Goal: Find specific page/section: Find specific page/section

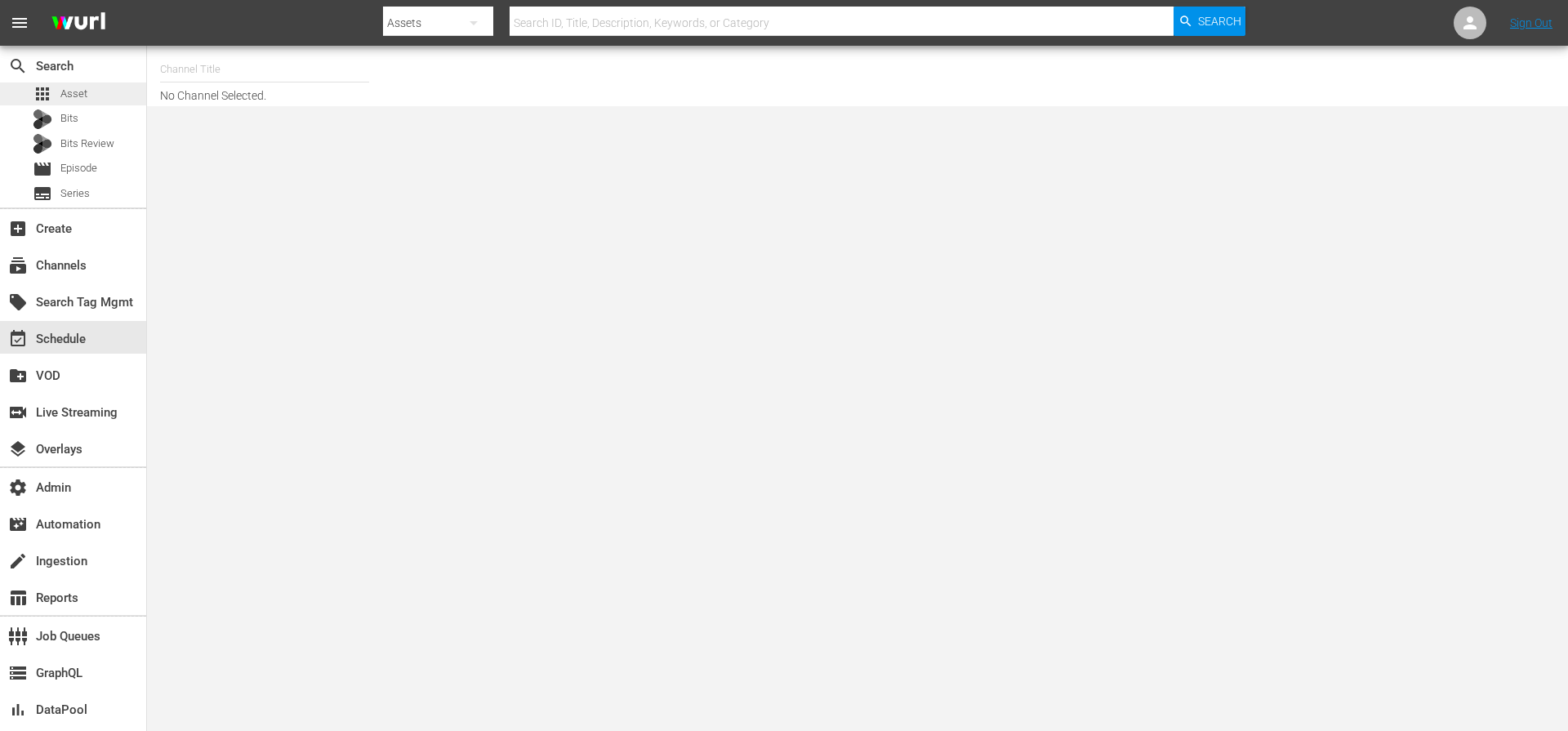
click at [78, 97] on span "Asset" at bounding box center [74, 94] width 26 height 16
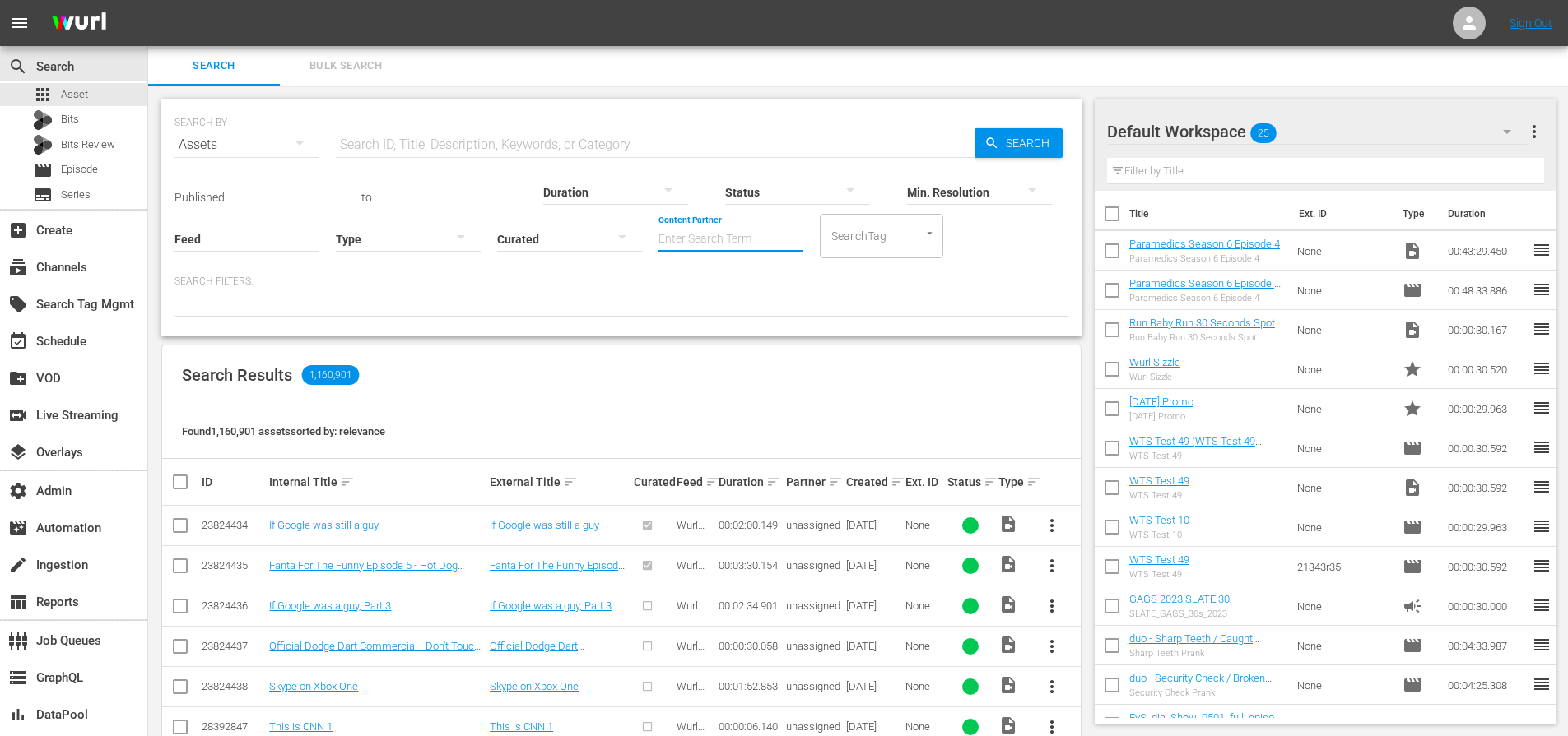
click at [688, 241] on input "Content Partner" at bounding box center [731, 240] width 145 height 59
click at [714, 283] on div "NEW ID Co. (184)" at bounding box center [792, 284] width 241 height 39
type input "NEW ID Co. (184)"
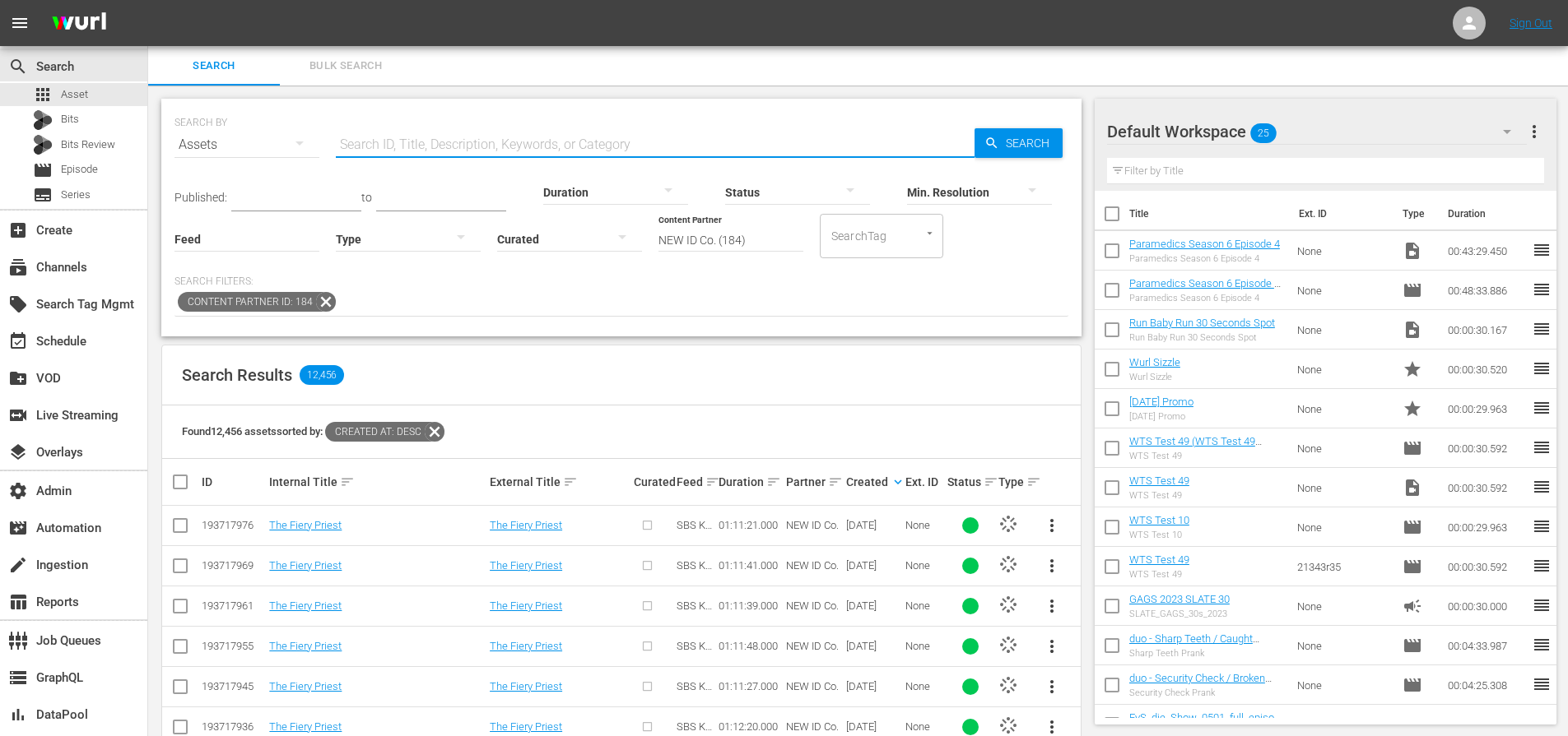
click at [569, 144] on input "text" at bounding box center [655, 144] width 639 height 39
paste input "Outsider Mean Streets"
click at [1038, 151] on span "Search" at bounding box center [1030, 143] width 63 height 30
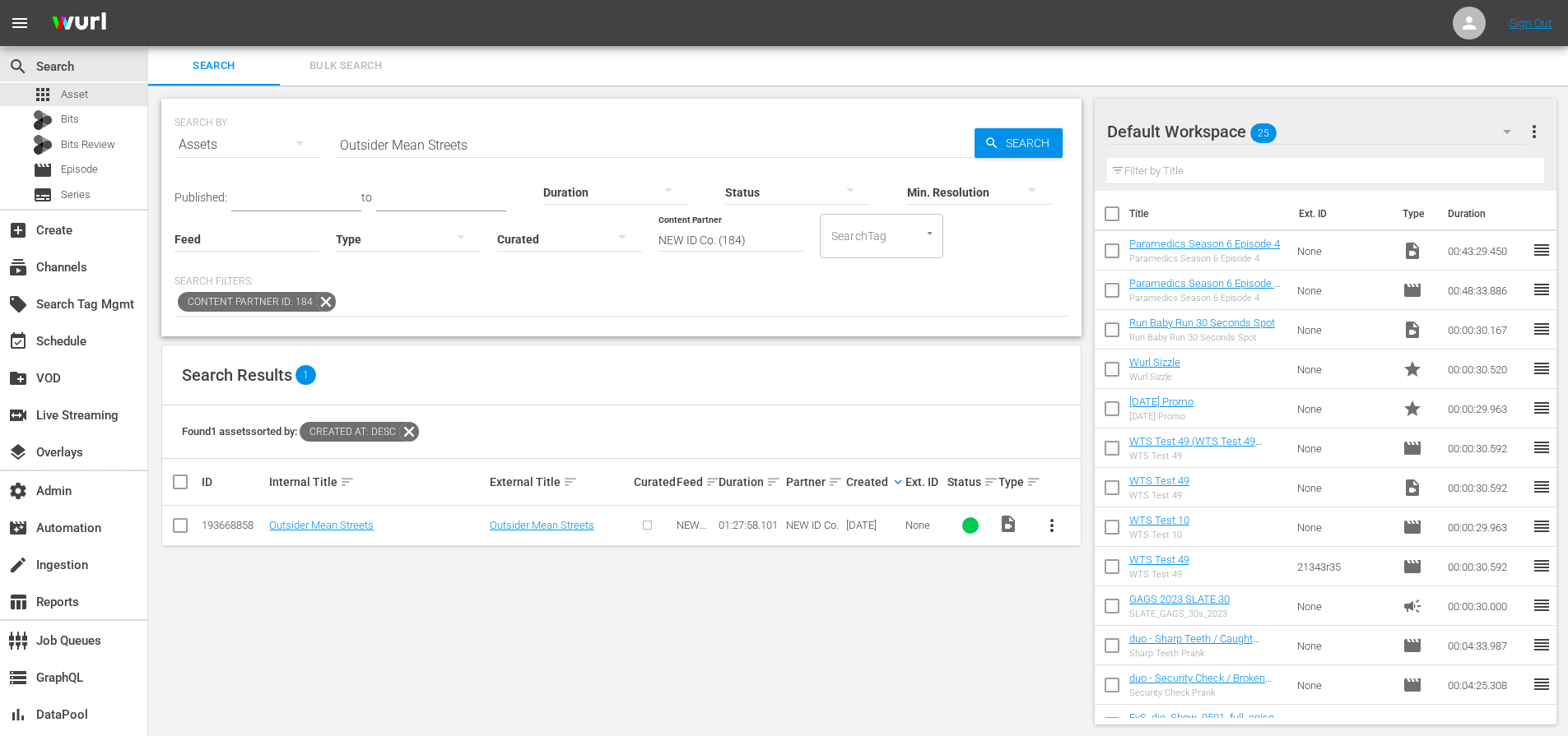
click at [519, 148] on input "Outsider Mean Streets" at bounding box center [655, 144] width 639 height 39
click at [663, 143] on input "Outsider Mean Streets" at bounding box center [655, 144] width 639 height 39
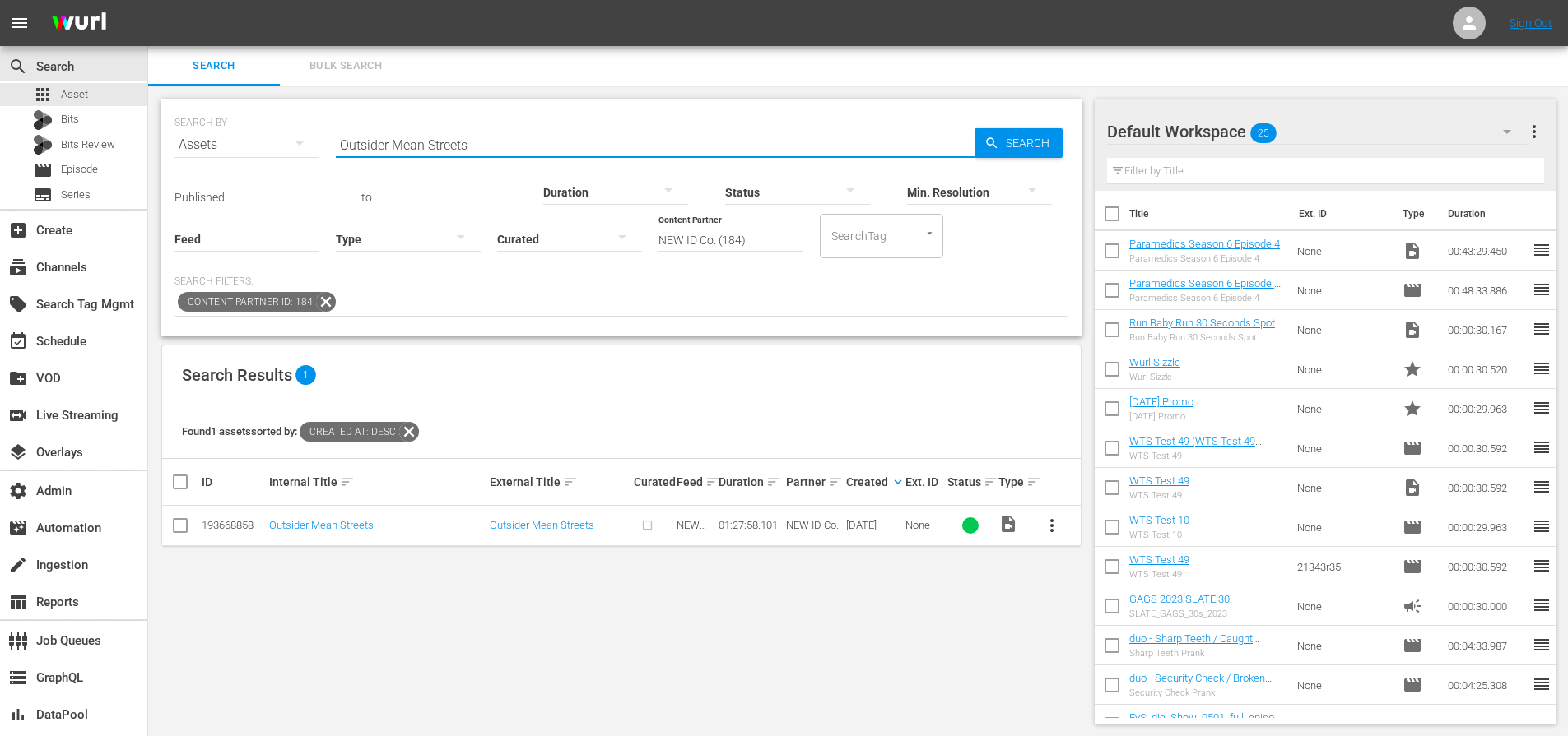
paste input "My 11th Mother (Dubbed)"
click at [1005, 137] on span "Search" at bounding box center [1030, 143] width 63 height 30
drag, startPoint x: 558, startPoint y: 144, endPoint x: 278, endPoint y: 152, distance: 280.1
click at [279, 152] on div "SEARCH BY Search By Assets Search ID, Title, Description, Keywords, or Category…" at bounding box center [621, 134] width 894 height 59
paste input "Gate"
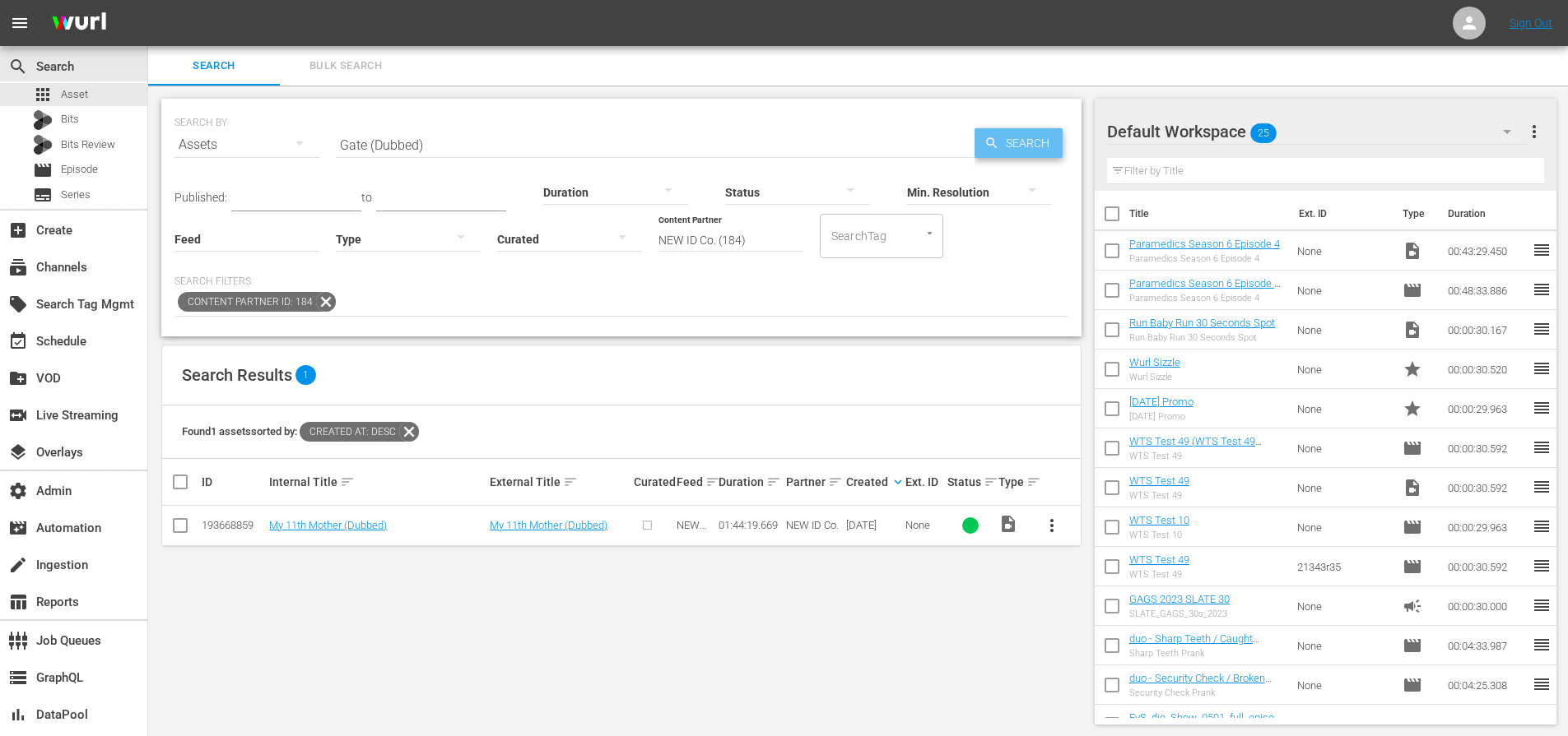
click at [1022, 142] on span "Search" at bounding box center [1030, 143] width 63 height 30
click at [497, 140] on input "Gate (Dubbed)" at bounding box center [655, 144] width 639 height 39
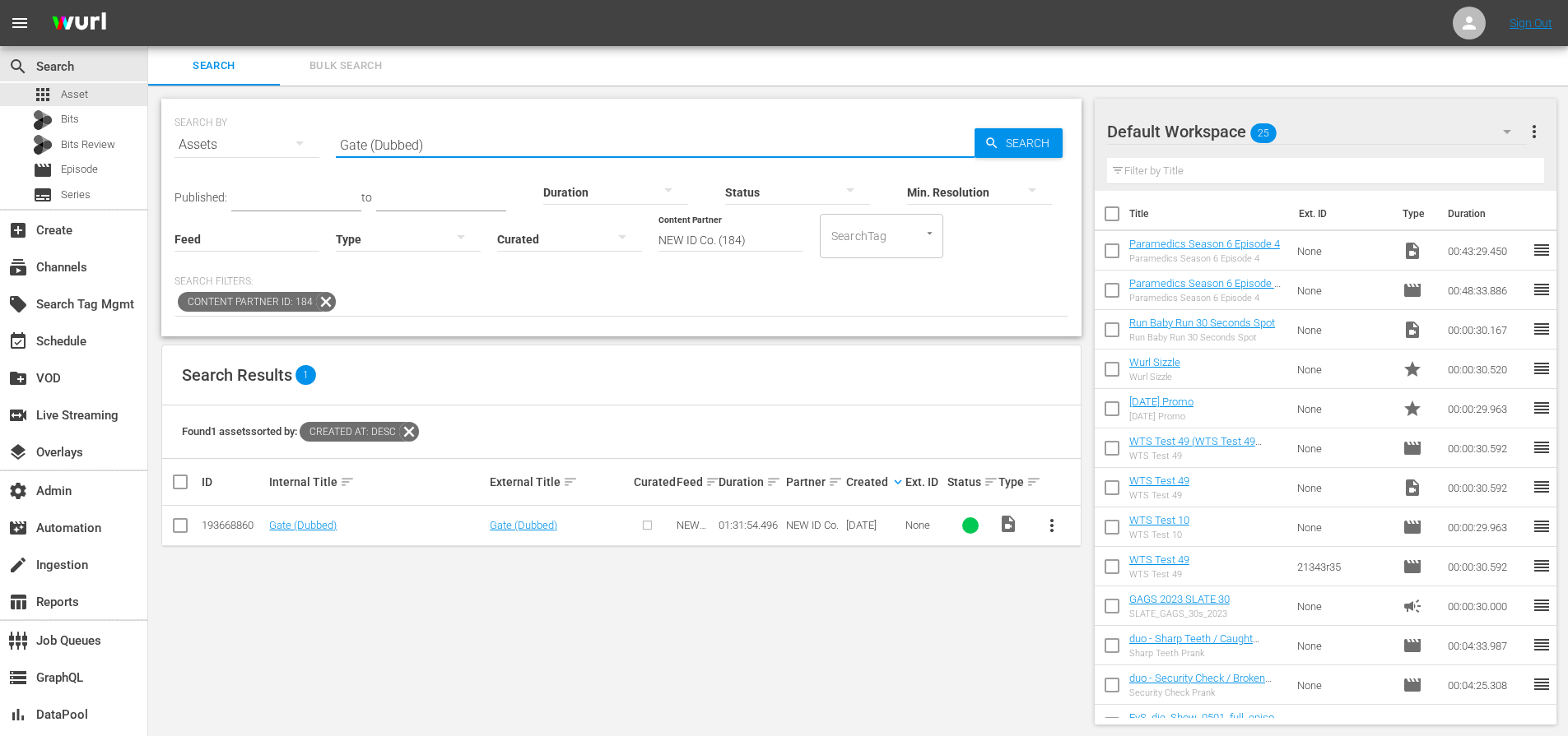
click at [497, 140] on input "Gate (Dubbed)" at bounding box center [655, 144] width 639 height 39
paste input "Perhaps Lov"
click at [986, 133] on div "Search" at bounding box center [1019, 143] width 88 height 30
click at [507, 136] on input "Perhaps Love (Dubbed)" at bounding box center [655, 144] width 639 height 39
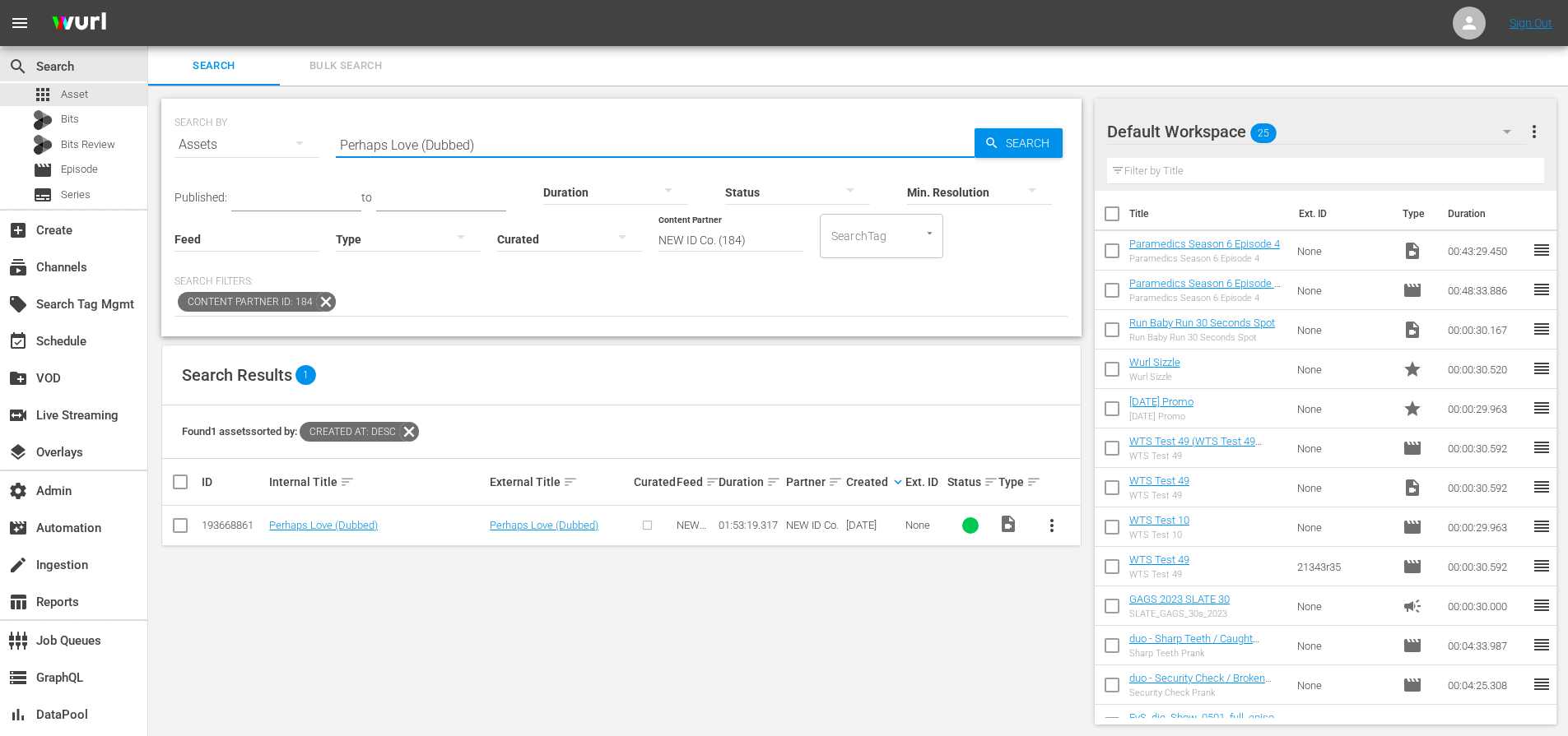
click at [507, 136] on input "Perhaps Love (Dubbed)" at bounding box center [655, 144] width 639 height 39
paste input "Secret Reunion"
type input "Secret Reunion (Dubbed)"
click at [1017, 140] on span "Search" at bounding box center [1030, 143] width 63 height 30
